Goal: Find specific page/section: Find specific page/section

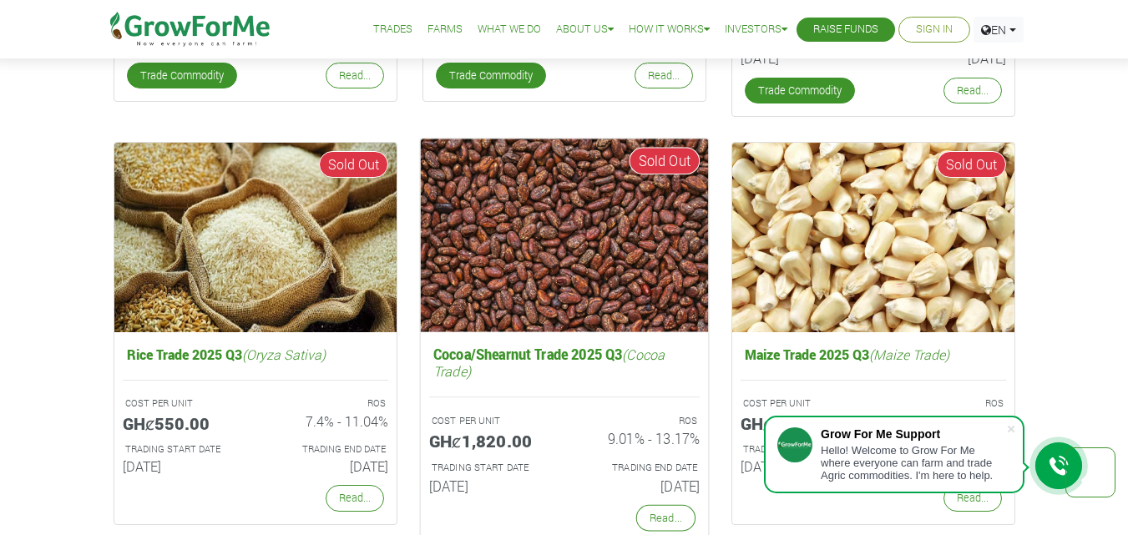
scroll to position [3006, 0]
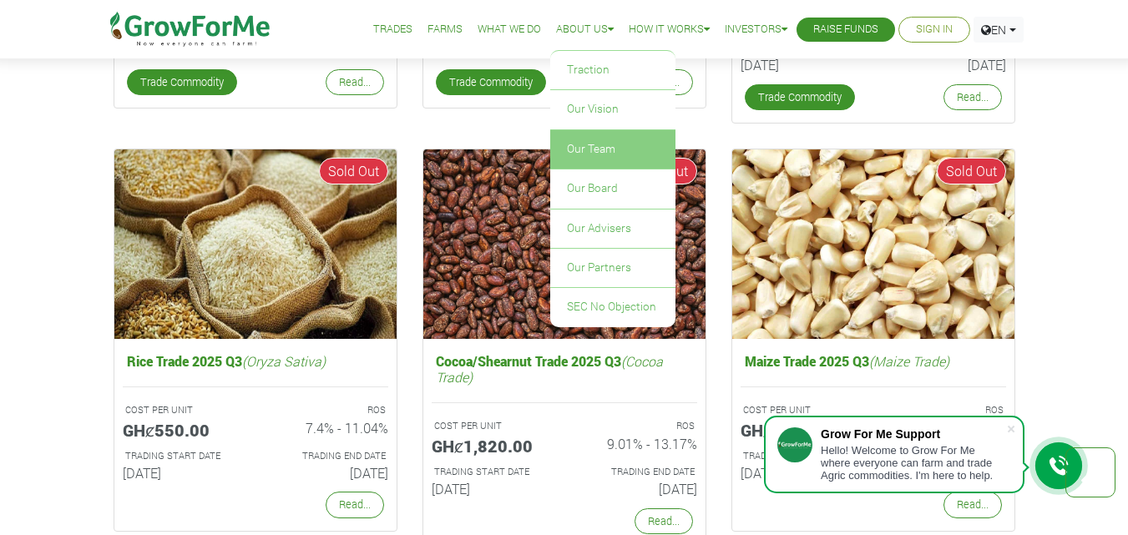
click at [590, 154] on link "Our Team" at bounding box center [612, 149] width 125 height 38
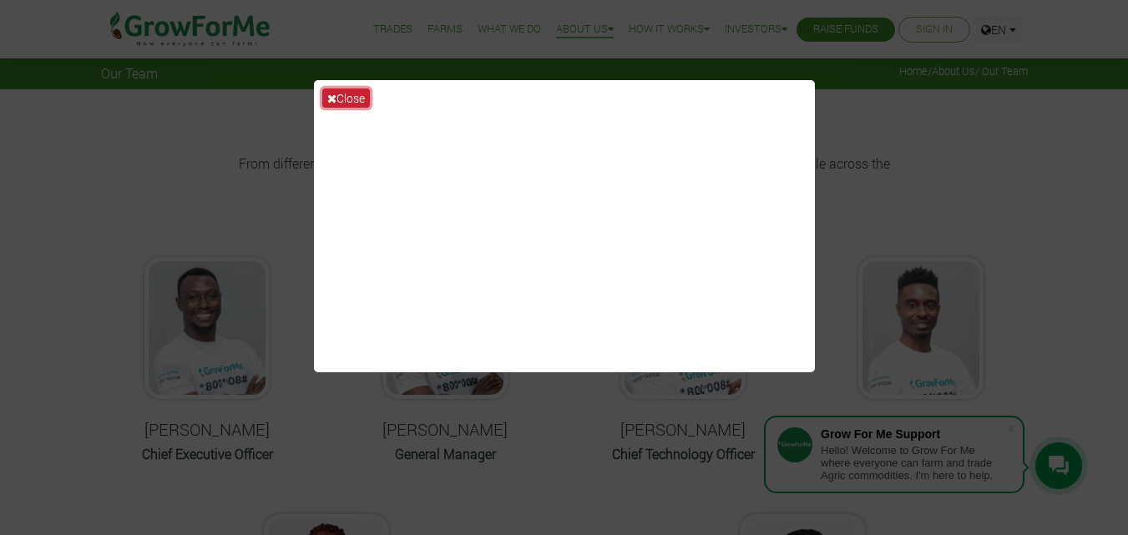
click at [336, 98] on icon at bounding box center [331, 99] width 9 height 12
